Goal: Information Seeking & Learning: Check status

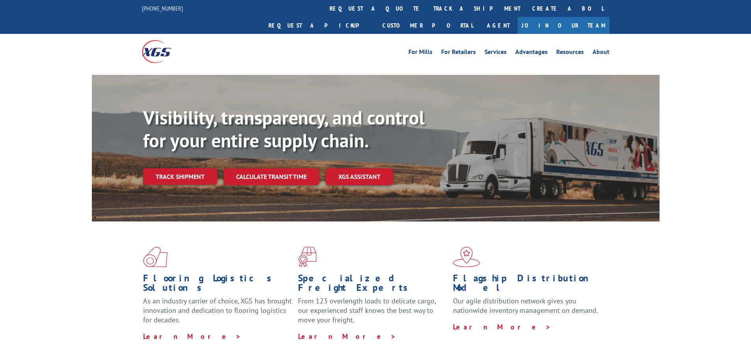
click at [163, 168] on link "Track shipment" at bounding box center [180, 176] width 74 height 17
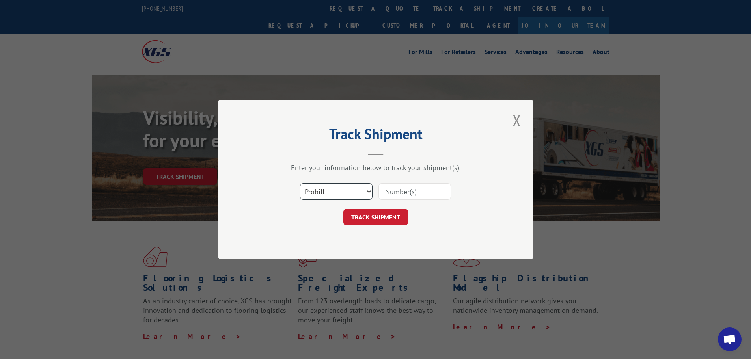
click at [353, 193] on select "Select category... Probill BOL PO" at bounding box center [336, 191] width 73 height 17
select select "bol"
click at [300, 183] on select "Select category... Probill BOL PO" at bounding box center [336, 191] width 73 height 17
drag, startPoint x: 412, startPoint y: 195, endPoint x: 431, endPoint y: 197, distance: 19.1
click at [412, 195] on input at bounding box center [415, 191] width 73 height 17
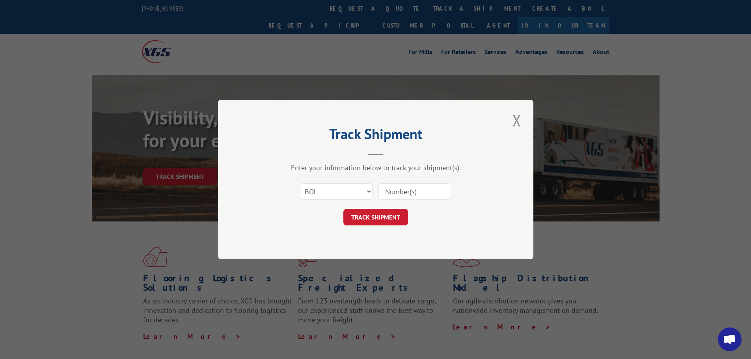
paste input "6100040535"
type input "6100040535"
click at [391, 213] on button "TRACK SHIPMENT" at bounding box center [376, 217] width 65 height 17
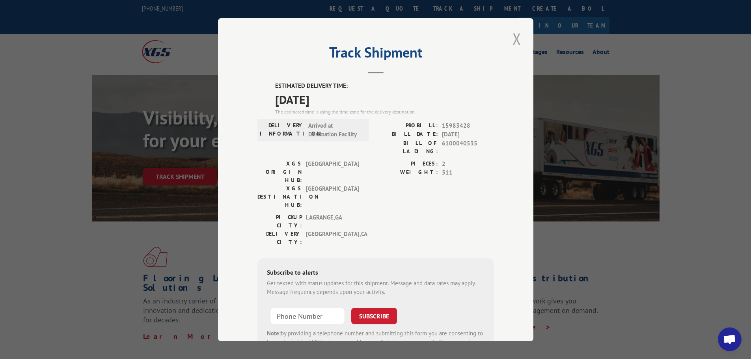
click at [512, 41] on button "Close modal" at bounding box center [516, 39] width 13 height 22
